Goal: Task Accomplishment & Management: Use online tool/utility

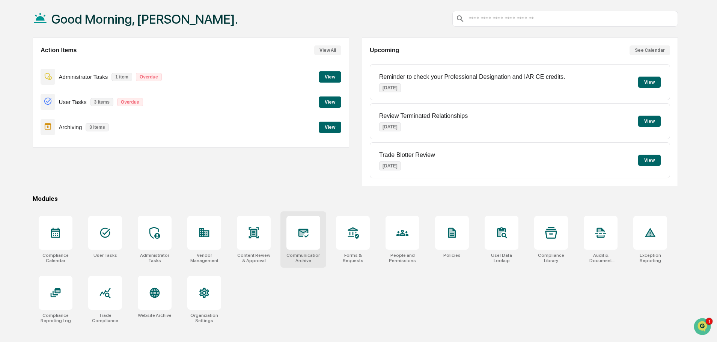
click at [290, 236] on div at bounding box center [303, 233] width 34 height 34
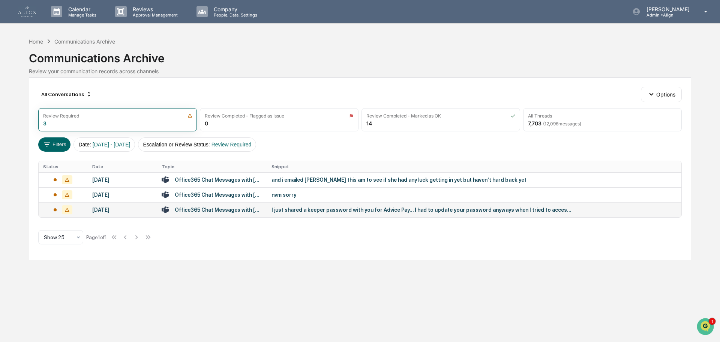
click at [301, 210] on div "I just shared a keeper password with you for Advice Pay... I had to update your…" at bounding box center [422, 210] width 300 height 6
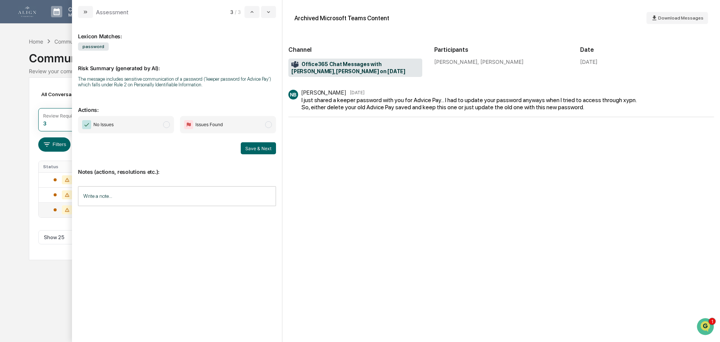
click at [159, 121] on span "No Issues" at bounding box center [126, 124] width 96 height 17
click at [257, 147] on button "Save & Next" at bounding box center [258, 148] width 35 height 12
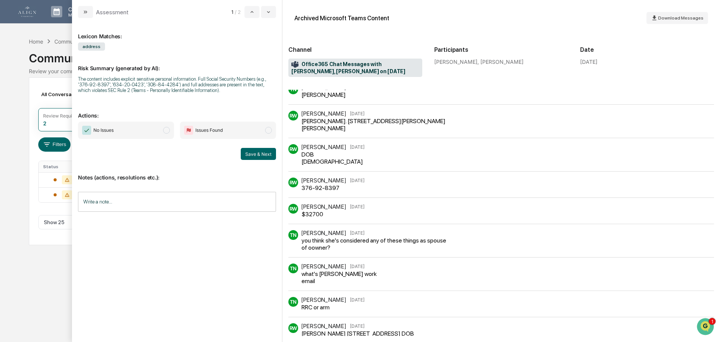
scroll to position [300, 0]
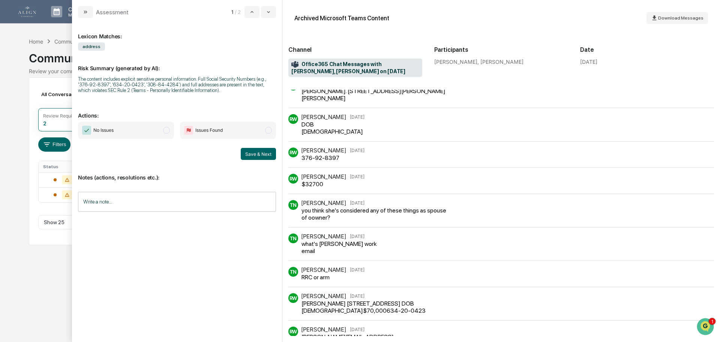
drag, startPoint x: 382, startPoint y: 191, endPoint x: 370, endPoint y: 188, distance: 12.0
click at [370, 188] on div "RW Roger Whitney Aug 21 Tracy is going out of town for awhile tomorrow. Can you…" at bounding box center [501, 232] width 426 height 884
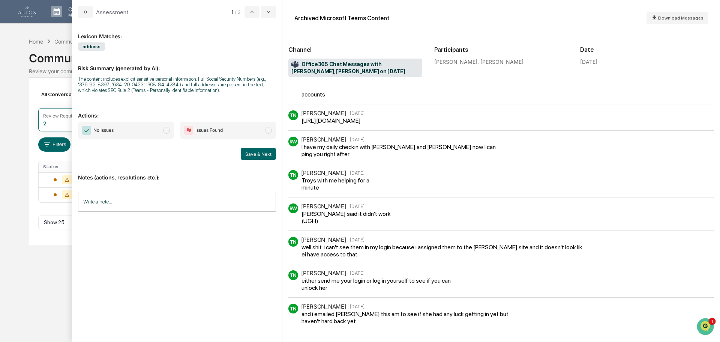
scroll to position [644, 0]
click at [144, 128] on span "No Issues" at bounding box center [126, 130] width 96 height 17
click at [251, 155] on button "Save & Next" at bounding box center [258, 154] width 35 height 12
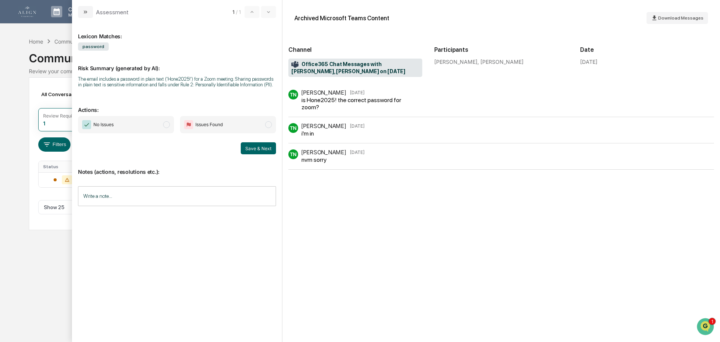
click at [119, 126] on span "No Issues" at bounding box center [126, 124] width 96 height 17
click at [252, 144] on button "Save & Next" at bounding box center [258, 148] width 35 height 12
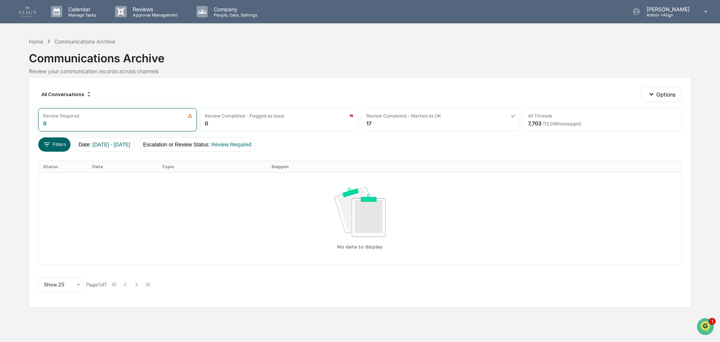
click at [26, 11] on img at bounding box center [27, 11] width 18 height 11
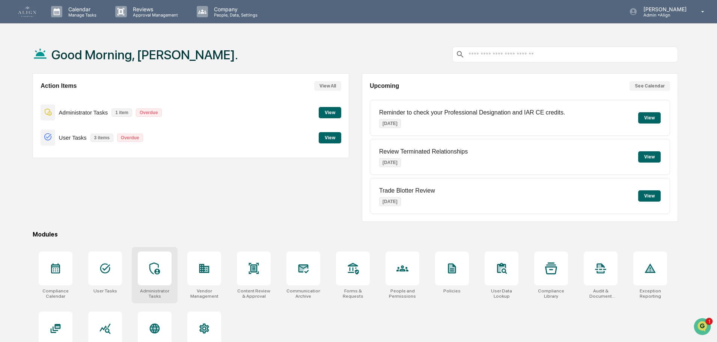
click at [150, 260] on div at bounding box center [155, 268] width 34 height 34
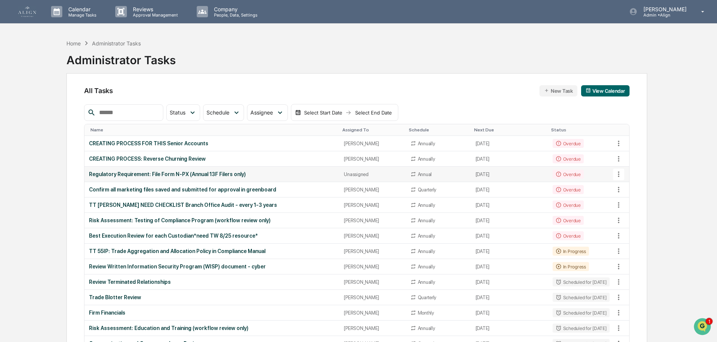
click at [180, 175] on div "Regulatory Requirement: File Form N-PX (Annual 13F Filers only)" at bounding box center [212, 174] width 246 height 6
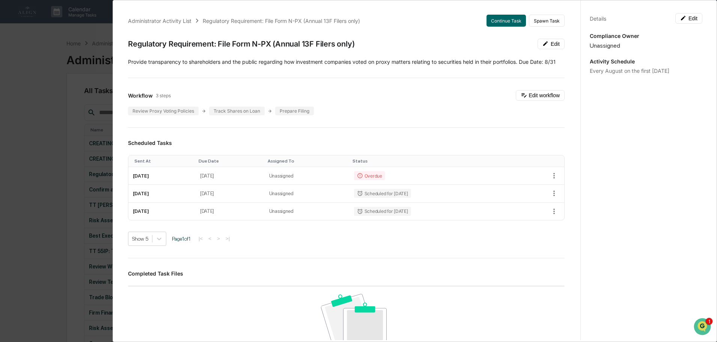
click at [566, 78] on div "Administrator Activity List Regulatory Requirement: File Form N-PX (Annual 13F …" at bounding box center [349, 169] width 462 height 342
click at [486, 19] on button "Continue Task" at bounding box center [505, 21] width 39 height 12
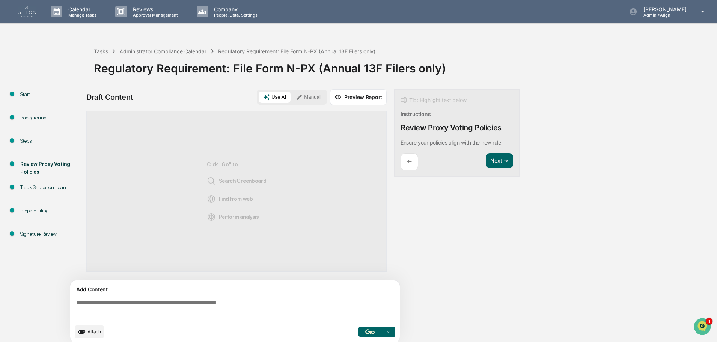
click at [306, 99] on button "Manual" at bounding box center [308, 97] width 34 height 11
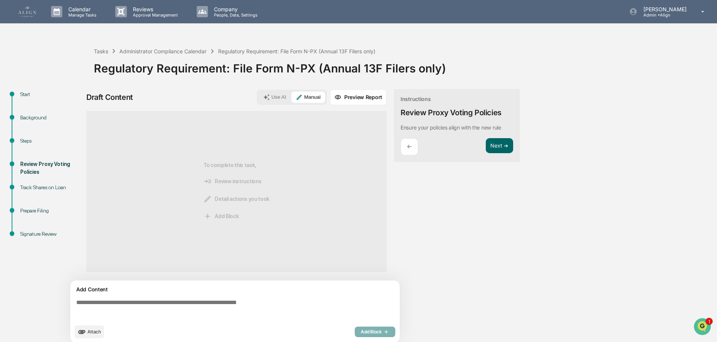
click at [59, 189] on div "Track Shares on Loan" at bounding box center [51, 187] width 62 height 8
click at [490, 144] on button "Next ➔" at bounding box center [498, 145] width 27 height 15
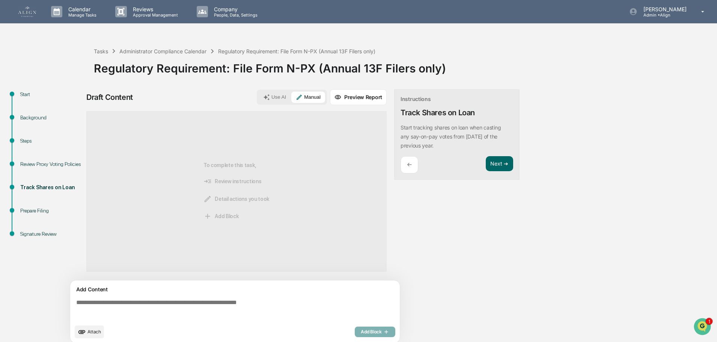
drag, startPoint x: 490, startPoint y: 144, endPoint x: 602, endPoint y: 68, distance: 135.8
click at [602, 68] on div "Regulatory Requirement: File Form N-PX (Annual 13F Filers only)" at bounding box center [403, 66] width 619 height 20
click at [556, 115] on div "Start Background Steps Review Proxy Voting Policies Track Shares on Loan Prepar…" at bounding box center [358, 218] width 709 height 258
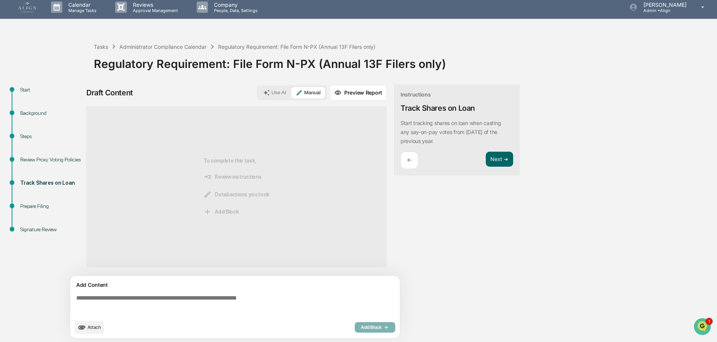
scroll to position [6, 0]
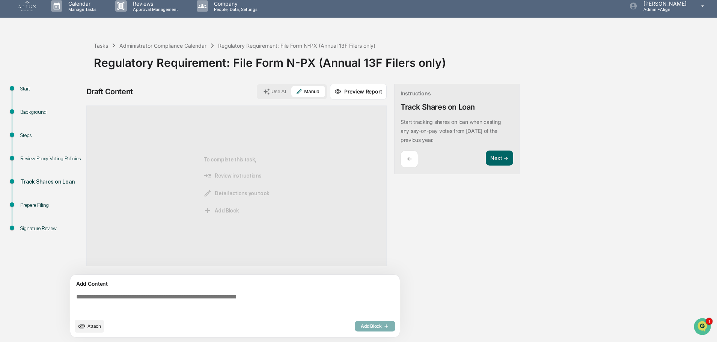
click at [43, 206] on div "Prepare Filing" at bounding box center [51, 205] width 62 height 8
click at [490, 156] on button "Next ➔" at bounding box center [498, 157] width 27 height 15
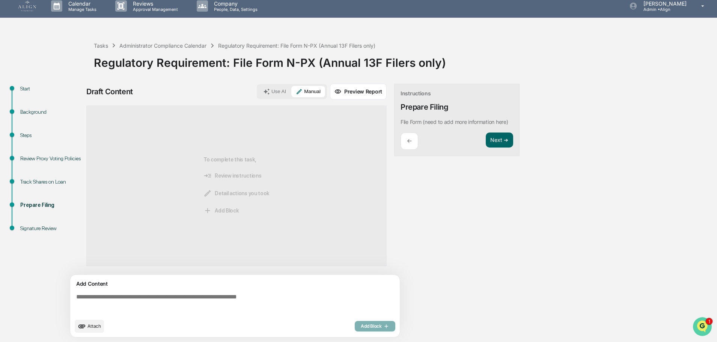
click at [702, 327] on icon "Open customer support" at bounding box center [702, 335] width 19 height 19
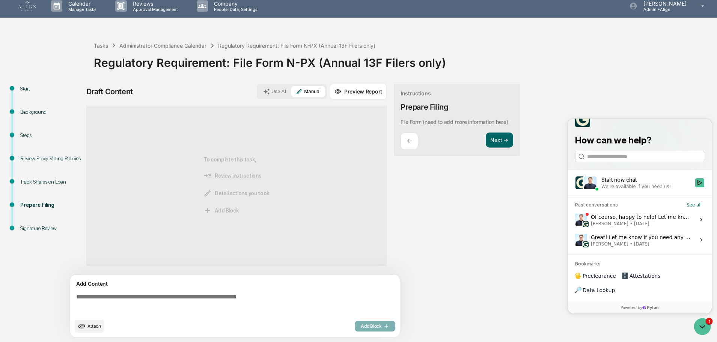
click at [630, 227] on div "Of course, happy to help! Let me know if you have any other questions. Jack Ras…" at bounding box center [640, 219] width 100 height 14
click at [575, 220] on button "View issue" at bounding box center [574, 219] width 0 height 0
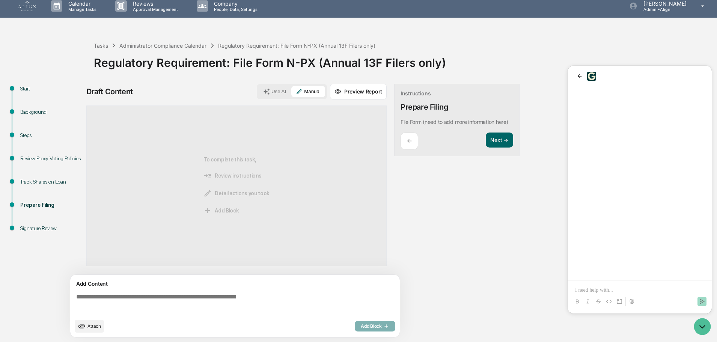
scroll to position [113, 0]
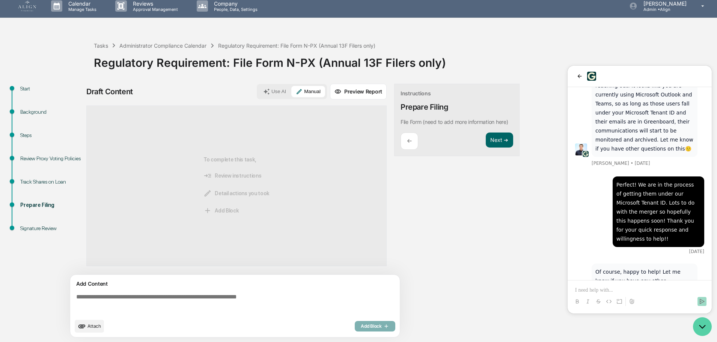
click at [701, 331] on icon "Open customer support" at bounding box center [702, 326] width 19 height 19
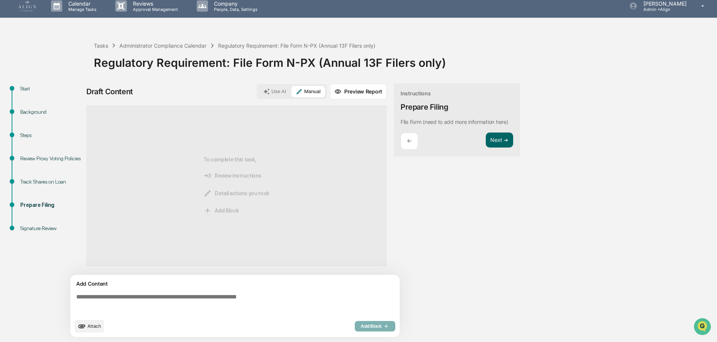
click at [27, 134] on div "Steps" at bounding box center [51, 135] width 62 height 8
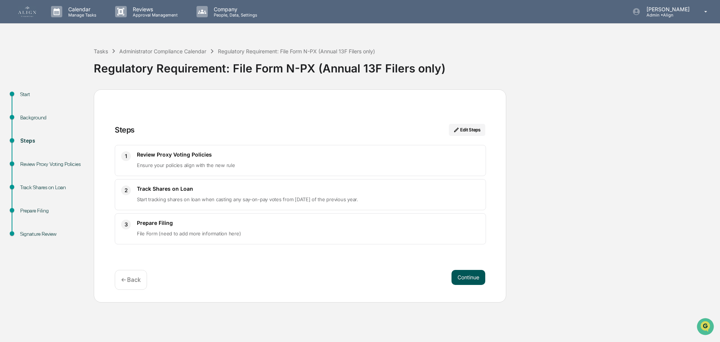
click at [460, 278] on button "Continue" at bounding box center [469, 277] width 34 height 15
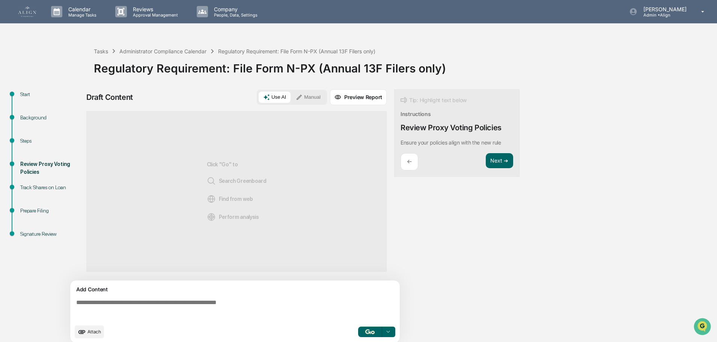
scroll to position [6, 0]
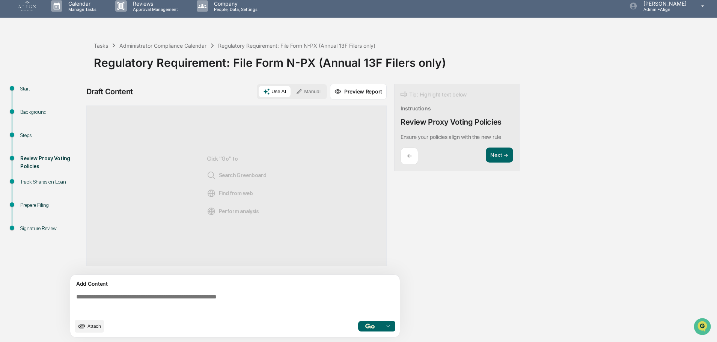
click at [303, 89] on button "Manual" at bounding box center [308, 91] width 34 height 11
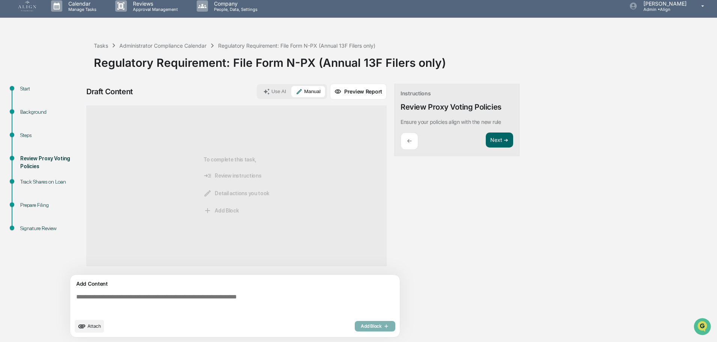
click at [198, 298] on textarea at bounding box center [236, 303] width 326 height 27
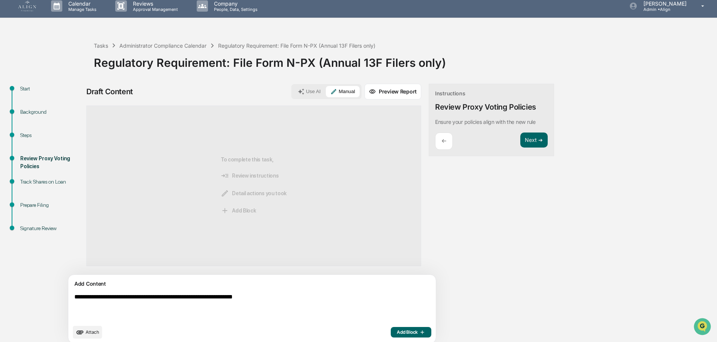
drag, startPoint x: 276, startPoint y: 298, endPoint x: 74, endPoint y: 290, distance: 202.7
click at [74, 290] on textarea "**********" at bounding box center [234, 306] width 326 height 33
click at [360, 314] on textarea "**********" at bounding box center [234, 306] width 326 height 33
type textarea "**********"
click at [397, 330] on span "Add Block" at bounding box center [411, 332] width 29 height 6
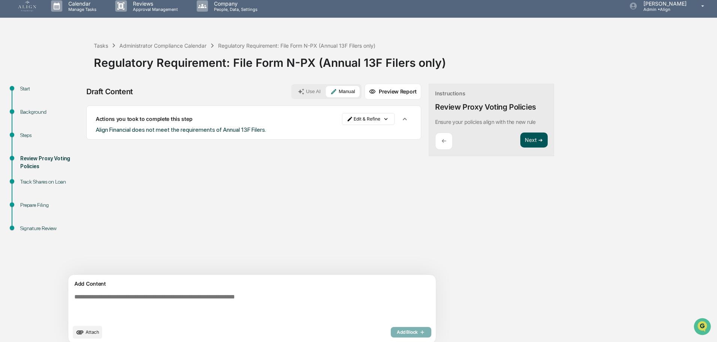
click at [520, 139] on button "Next ➔" at bounding box center [533, 139] width 27 height 15
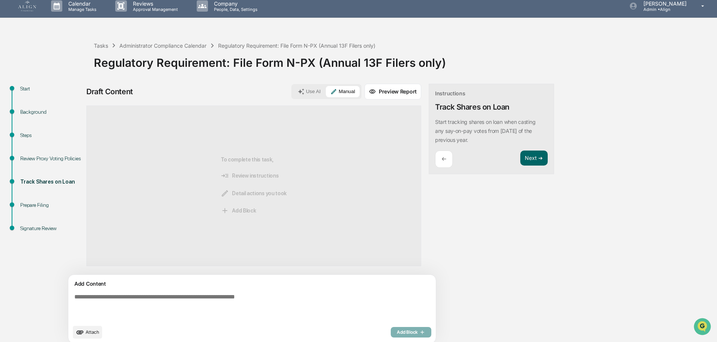
click at [176, 297] on textarea at bounding box center [234, 306] width 326 height 33
paste textarea "**********"
type textarea "**********"
click at [397, 331] on span "Add Block" at bounding box center [411, 332] width 29 height 6
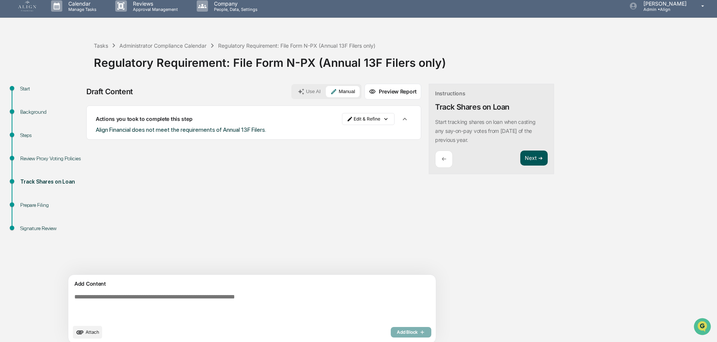
click at [520, 155] on button "Next ➔" at bounding box center [533, 157] width 27 height 15
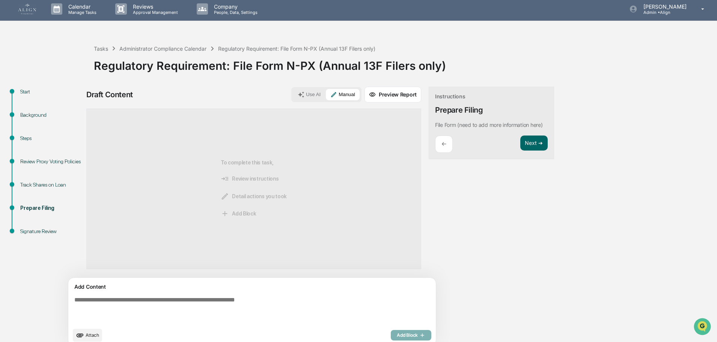
scroll to position [0, 0]
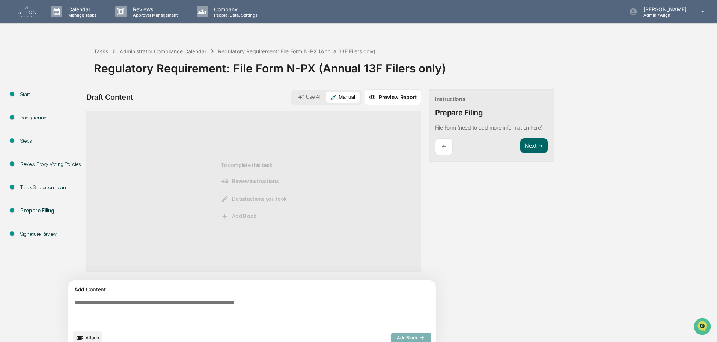
click at [205, 294] on div "Add Content Attach Add Block" at bounding box center [251, 314] width 367 height 68
click at [204, 300] on textarea at bounding box center [234, 312] width 326 height 33
paste textarea "**********"
type textarea "**********"
click at [520, 144] on button "Next ➔" at bounding box center [533, 145] width 27 height 15
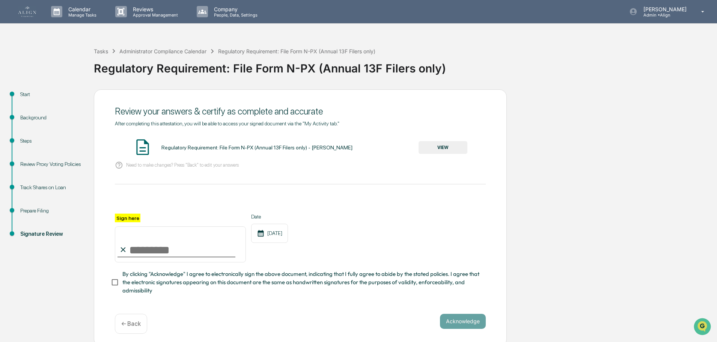
click at [433, 146] on button "VIEW" at bounding box center [442, 147] width 49 height 13
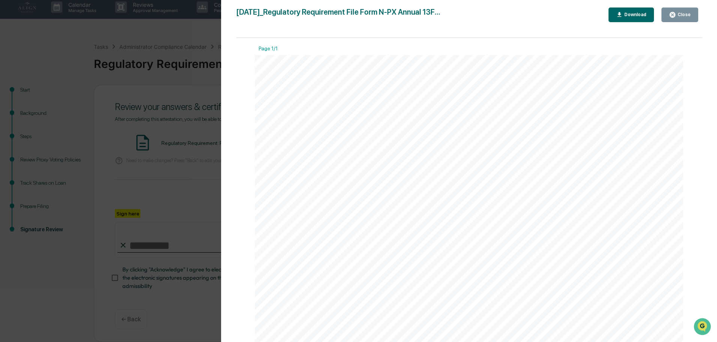
click at [675, 14] on icon "button" at bounding box center [672, 15] width 6 height 6
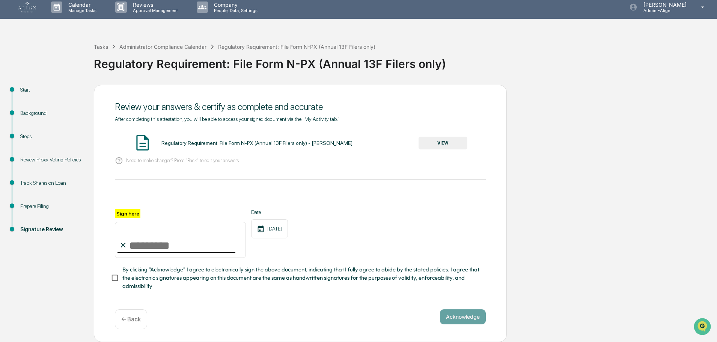
click at [144, 245] on input "Sign here" at bounding box center [180, 240] width 131 height 36
type input "**********"
click at [140, 278] on span "By clicking "Acknowledge" I agree to electronically sign the above document, in…" at bounding box center [300, 277] width 357 height 25
click at [468, 315] on button "Acknowledge" at bounding box center [463, 316] width 46 height 15
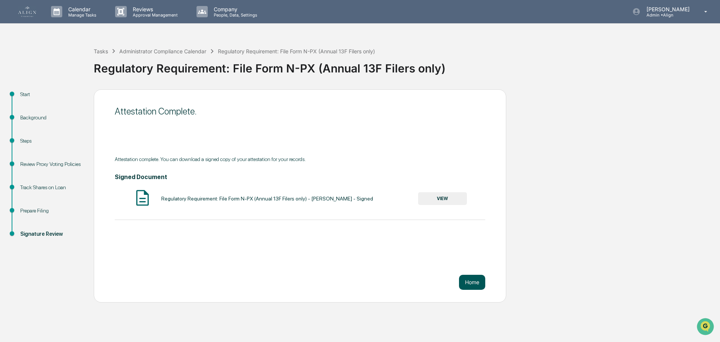
click at [472, 279] on button "Home" at bounding box center [472, 282] width 26 height 15
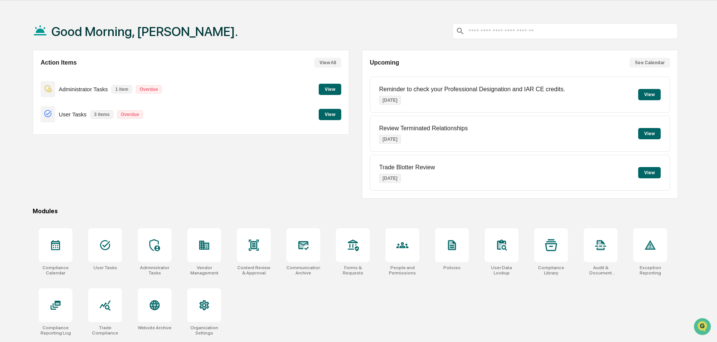
scroll to position [36, 0]
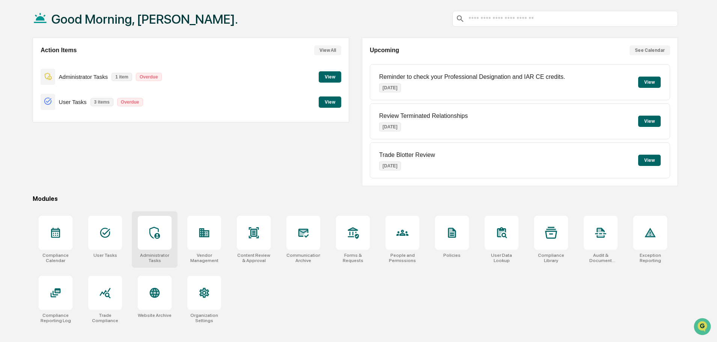
click at [152, 234] on icon at bounding box center [155, 233] width 12 height 12
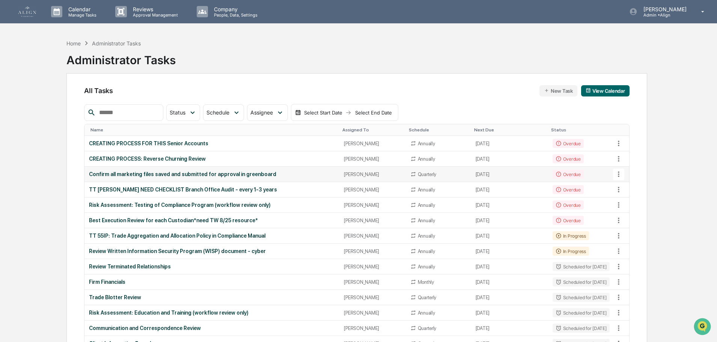
click at [282, 175] on div "Confirm all marketing files saved and submitted for approval in greenboard" at bounding box center [212, 174] width 246 height 6
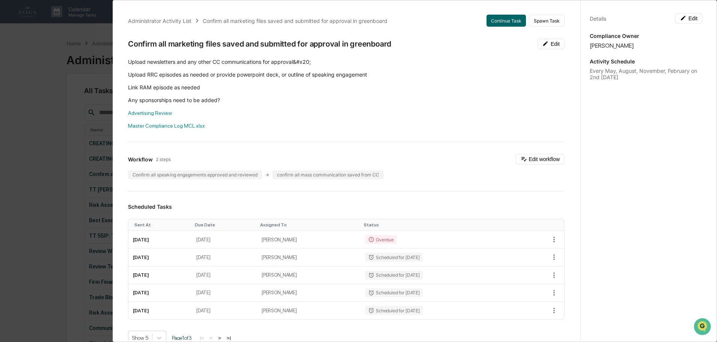
drag, startPoint x: 197, startPoint y: 72, endPoint x: 452, endPoint y: 59, distance: 255.1
click at [452, 59] on p "Upload newsletters and any other CC communications for approval&#x20;" at bounding box center [346, 62] width 436 height 8
click at [146, 113] on link "Advertising Review" at bounding box center [150, 113] width 44 height 6
click at [488, 24] on button "Continue Task" at bounding box center [505, 21] width 39 height 12
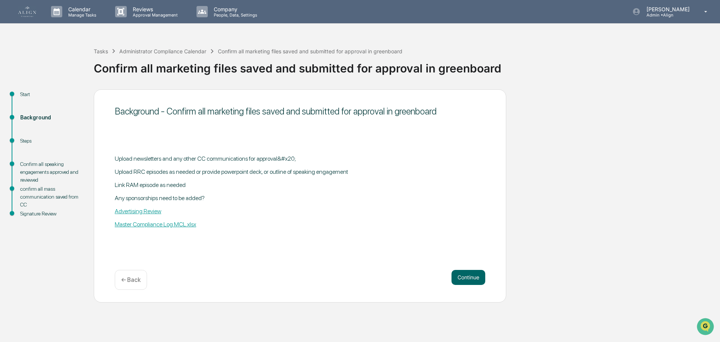
click at [659, 102] on div "Start Background Steps Confirm all speaking engagements approved and reviewed c…" at bounding box center [360, 195] width 713 height 213
click at [467, 279] on button "Continue" at bounding box center [469, 277] width 34 height 15
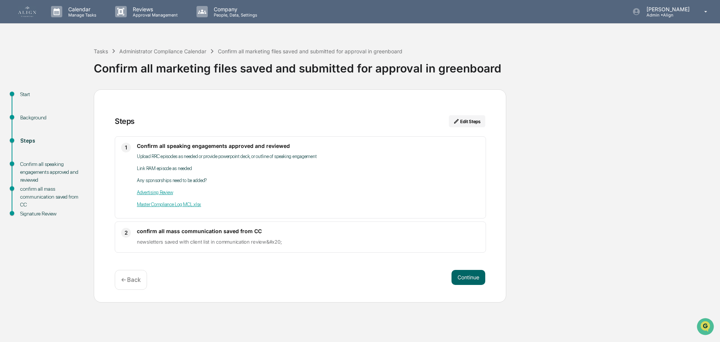
click at [467, 279] on button "Continue" at bounding box center [469, 277] width 34 height 15
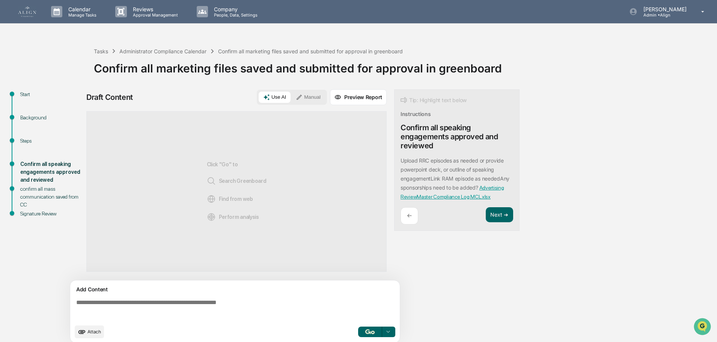
click at [307, 89] on div "Use AI Manual Preview Report" at bounding box center [322, 97] width 130 height 16
click at [307, 95] on button "Manual" at bounding box center [308, 97] width 34 height 11
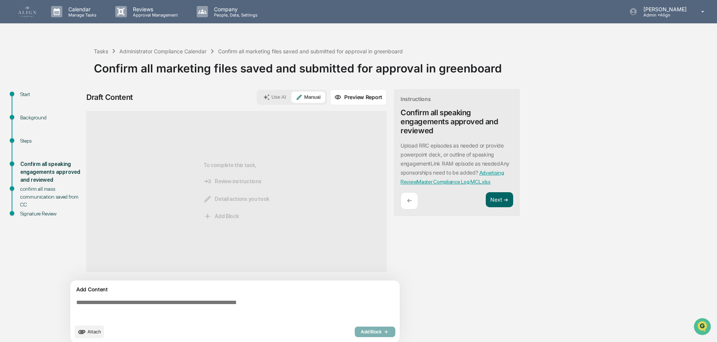
click at [161, 305] on textarea at bounding box center [236, 309] width 326 height 27
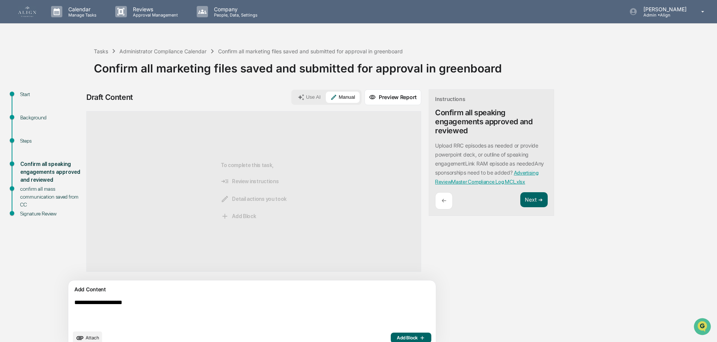
type textarea "**********"
click at [31, 10] on img at bounding box center [27, 11] width 18 height 11
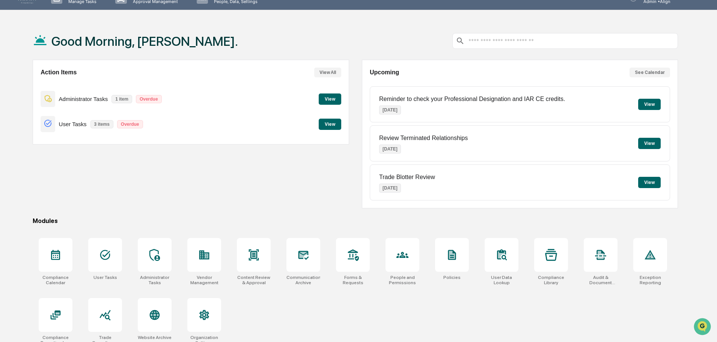
scroll to position [36, 0]
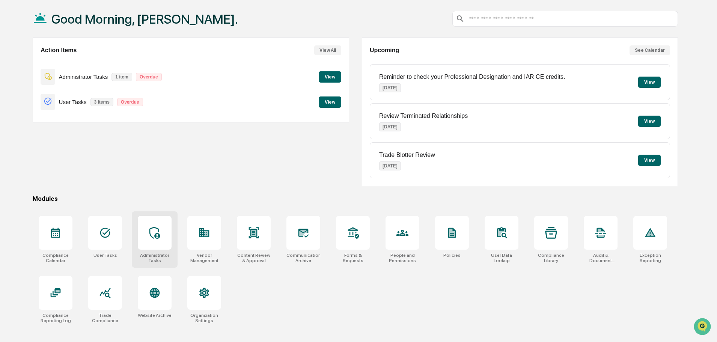
click at [154, 238] on icon at bounding box center [155, 233] width 12 height 12
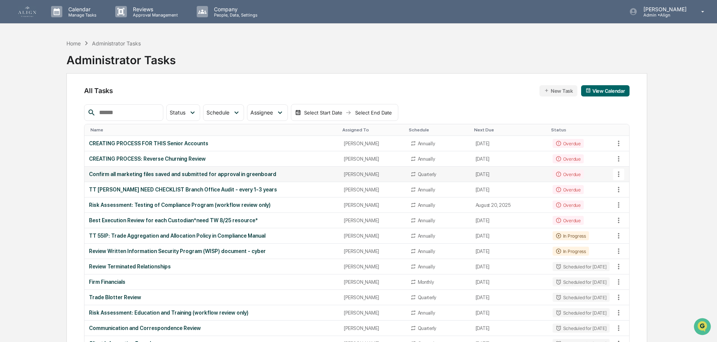
drag, startPoint x: 160, startPoint y: 220, endPoint x: 182, endPoint y: 172, distance: 53.2
drag, startPoint x: 182, startPoint y: 172, endPoint x: 38, endPoint y: 48, distance: 189.9
drag, startPoint x: 313, startPoint y: 46, endPoint x: 341, endPoint y: 41, distance: 28.3
drag, startPoint x: 341, startPoint y: 41, endPoint x: 296, endPoint y: 42, distance: 45.0
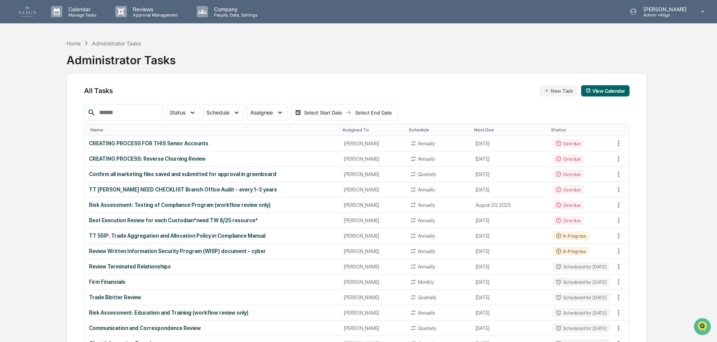
click at [296, 42] on div "Home Administrator Tasks Administrator Tasks" at bounding box center [356, 55] width 580 height 38
